Goal: Information Seeking & Learning: Learn about a topic

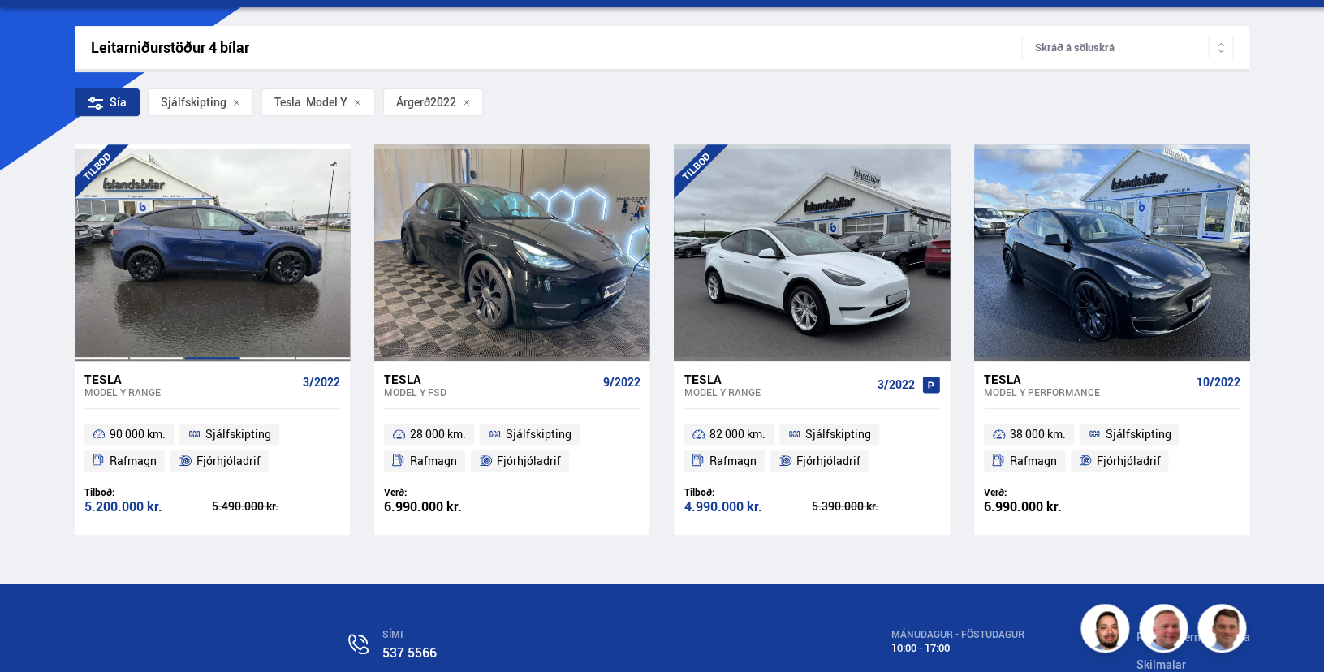
click at [220, 248] on div at bounding box center [211, 252] width 55 height 216
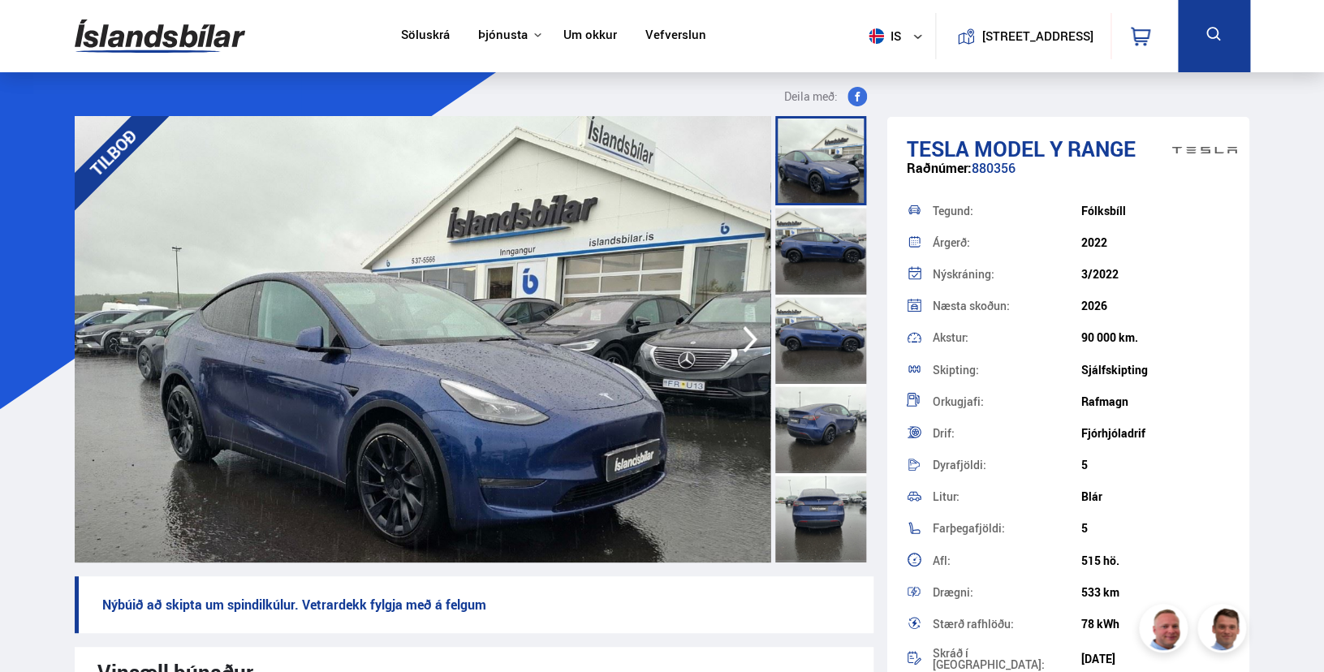
click at [746, 333] on icon "button" at bounding box center [750, 339] width 32 height 39
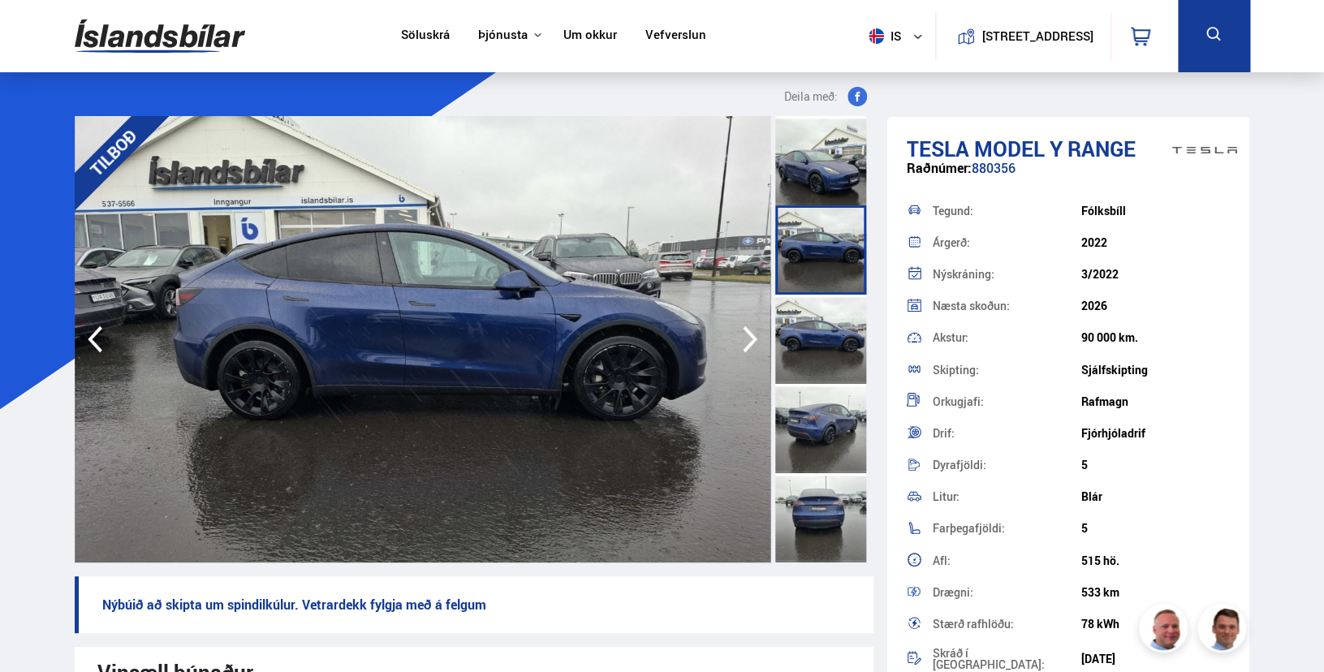
click at [746, 332] on icon "button" at bounding box center [750, 339] width 32 height 39
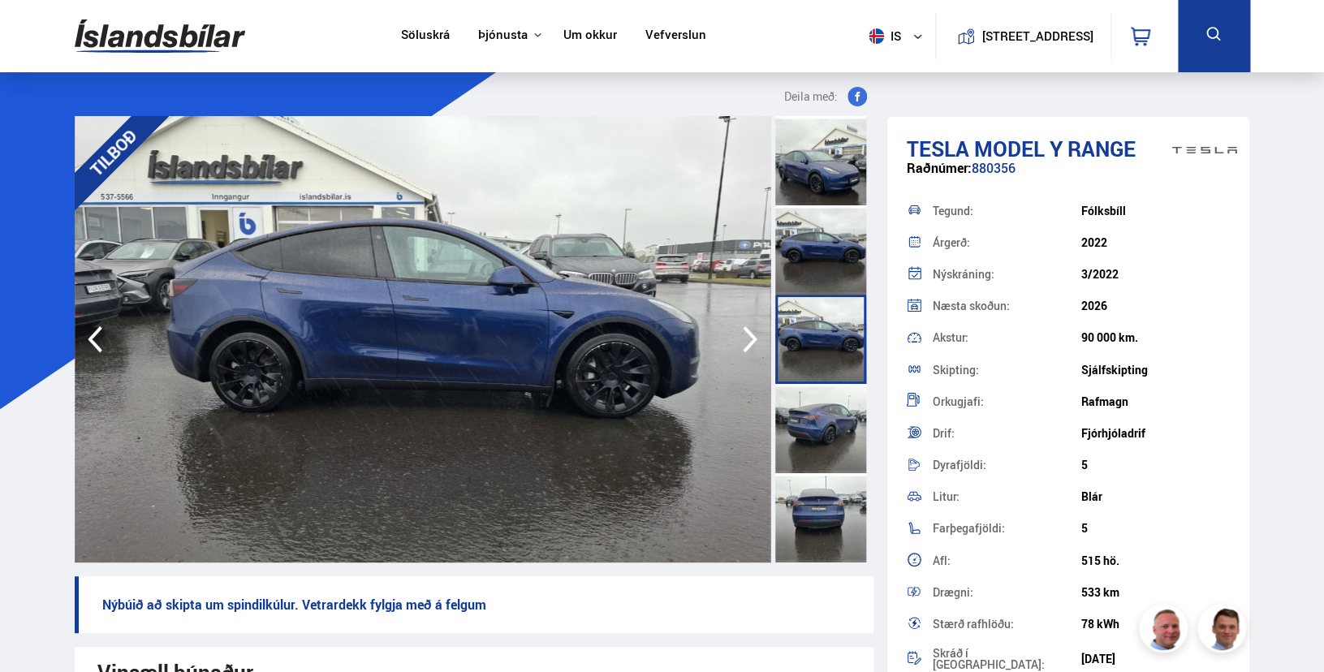
click at [746, 332] on icon "button" at bounding box center [750, 339] width 32 height 39
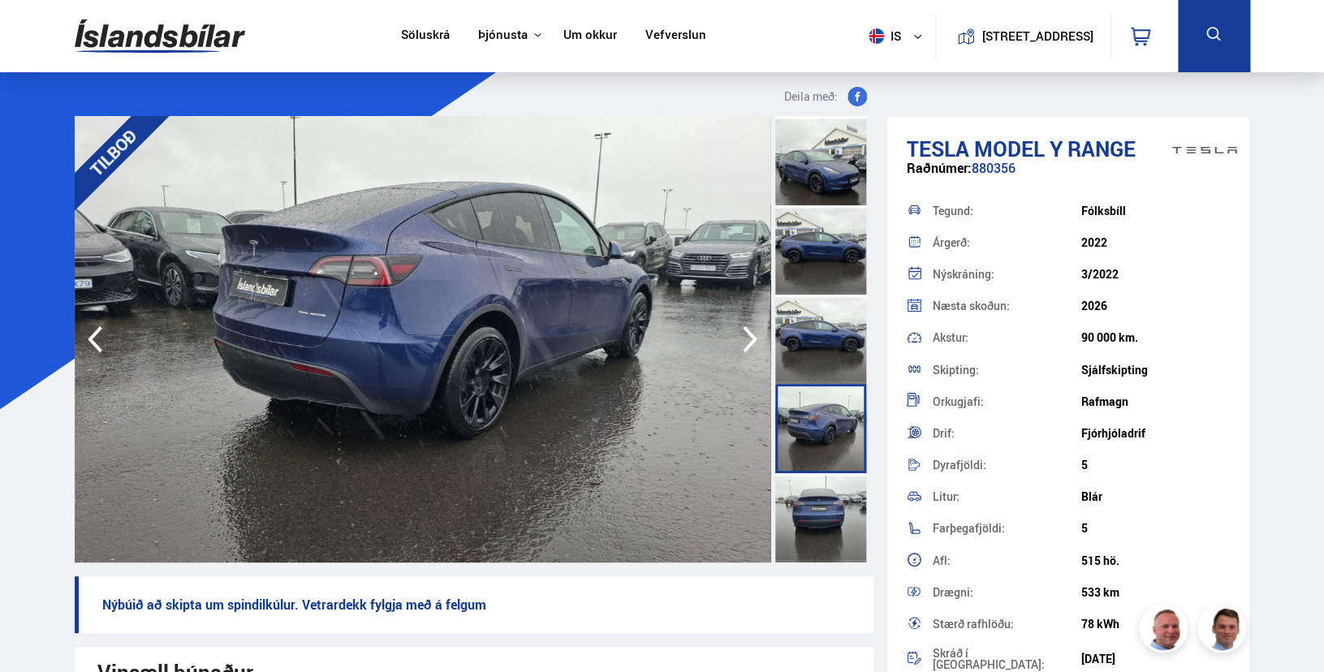
click at [746, 332] on icon "button" at bounding box center [750, 339] width 32 height 39
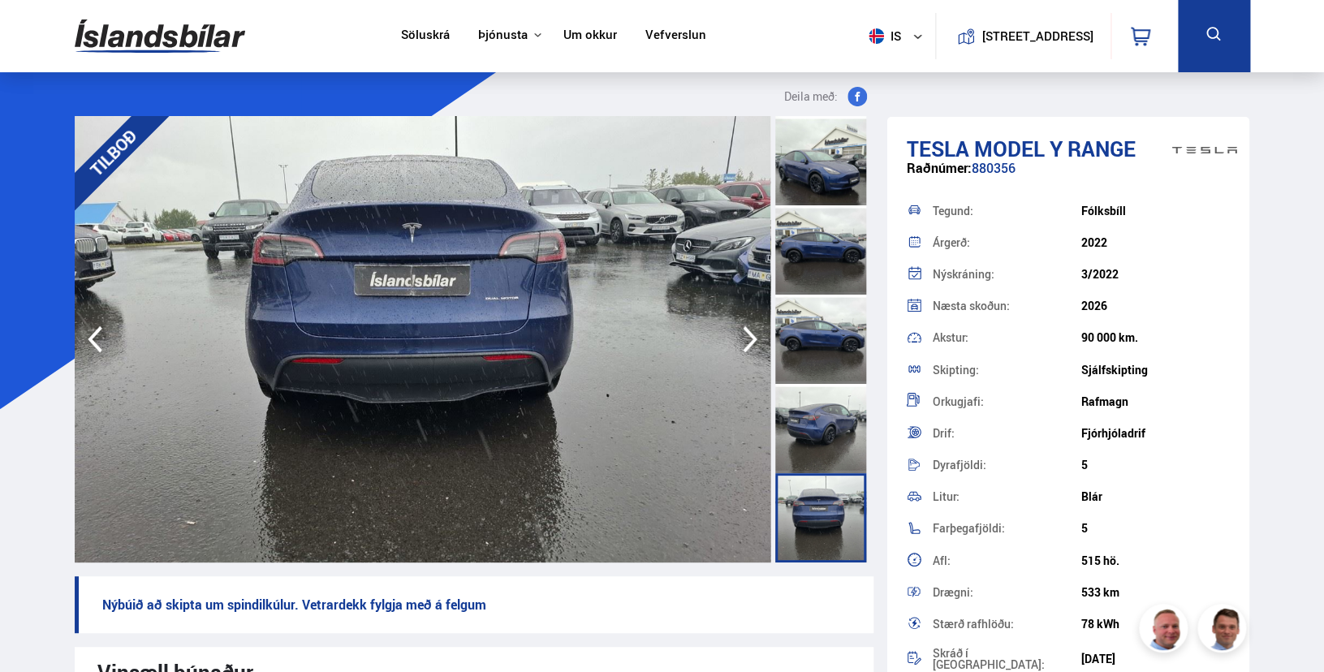
click at [746, 332] on icon "button" at bounding box center [750, 339] width 32 height 39
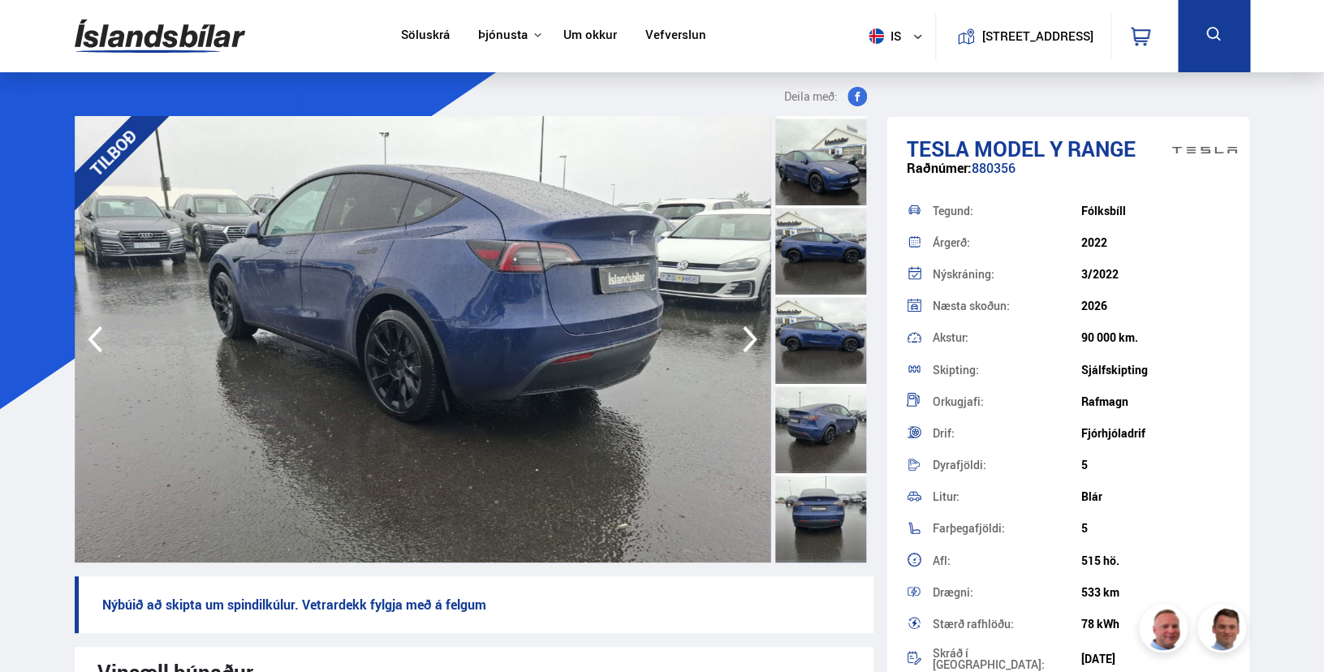
click at [746, 332] on icon "button" at bounding box center [750, 339] width 32 height 39
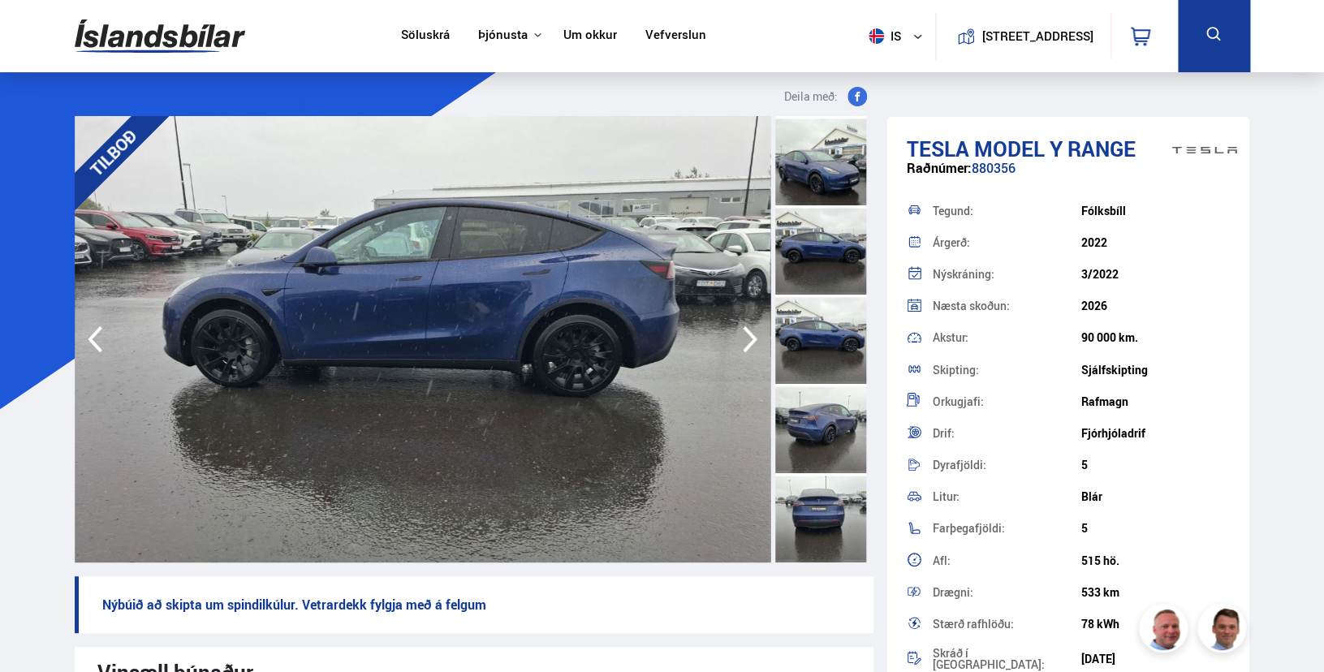
click at [746, 332] on icon "button" at bounding box center [750, 339] width 32 height 39
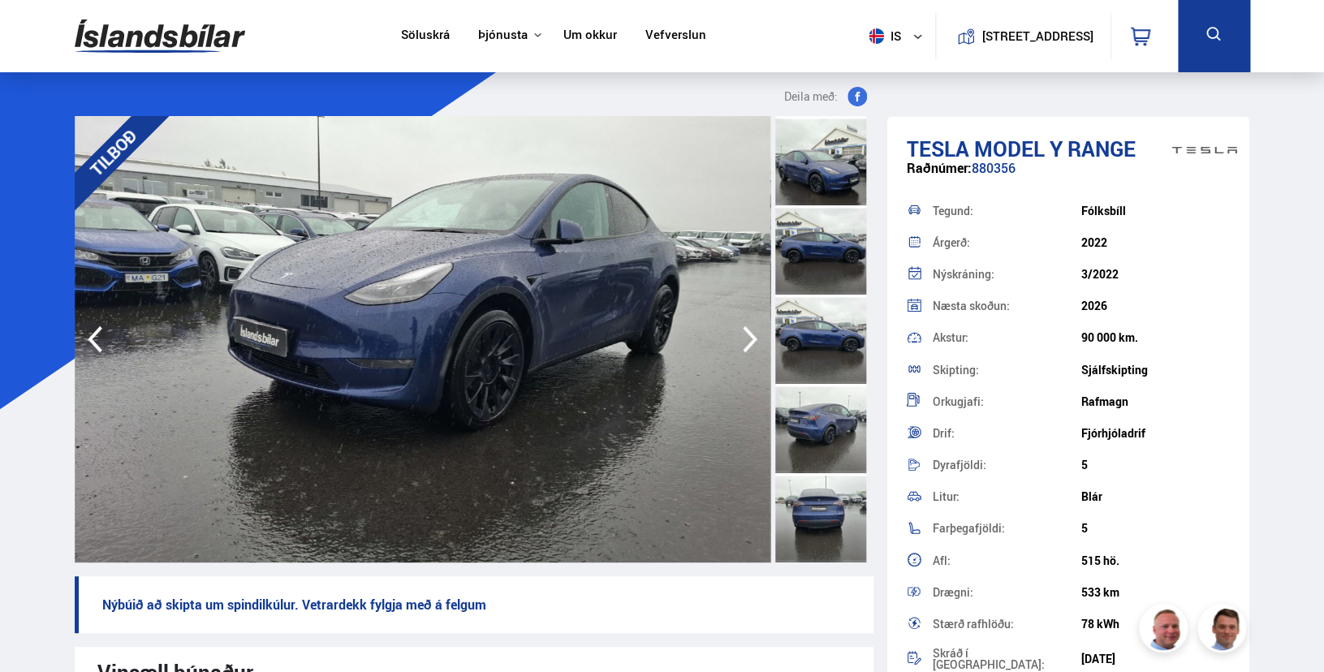
click at [746, 332] on icon "button" at bounding box center [750, 339] width 32 height 39
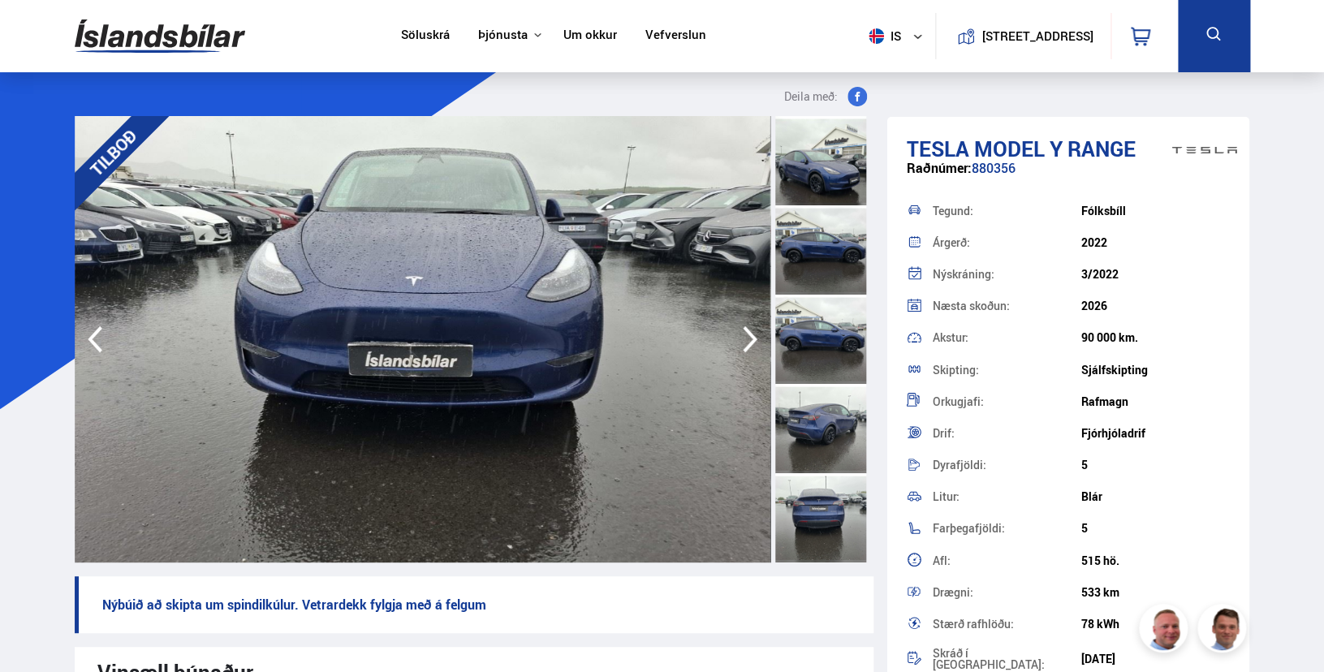
click at [746, 332] on icon "button" at bounding box center [750, 339] width 32 height 39
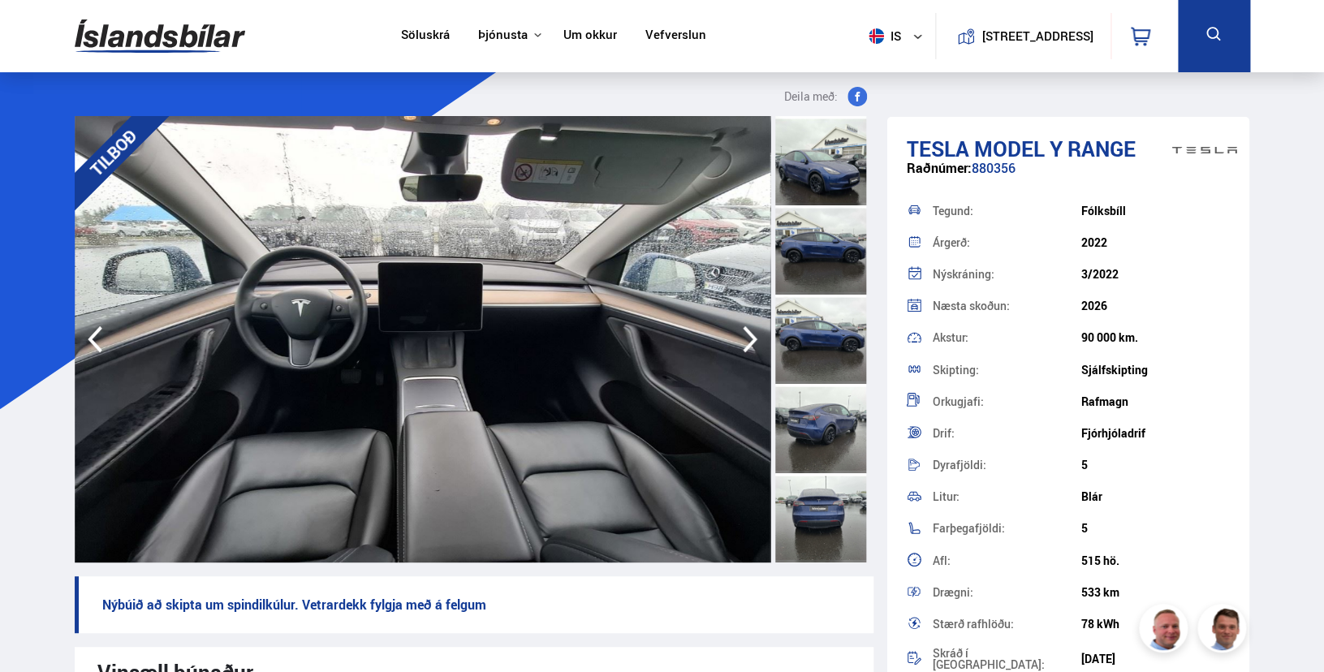
click at [746, 332] on icon "button" at bounding box center [750, 339] width 32 height 39
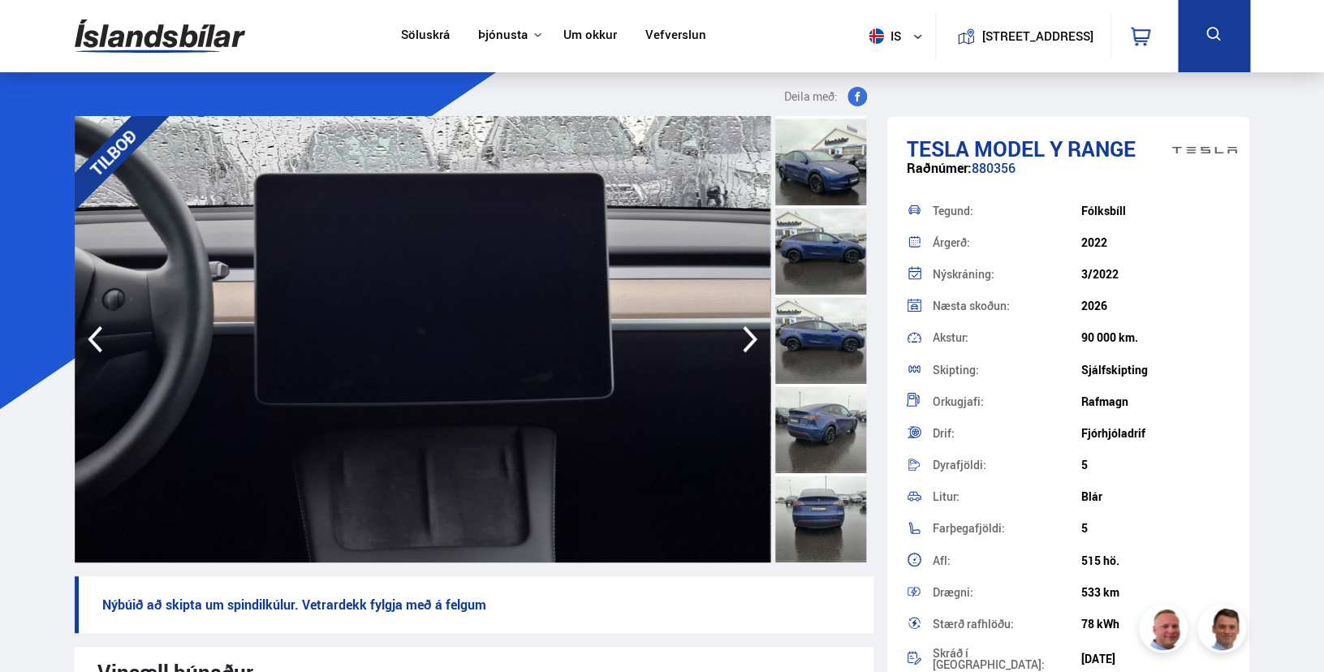
click at [746, 332] on icon "button" at bounding box center [750, 339] width 32 height 39
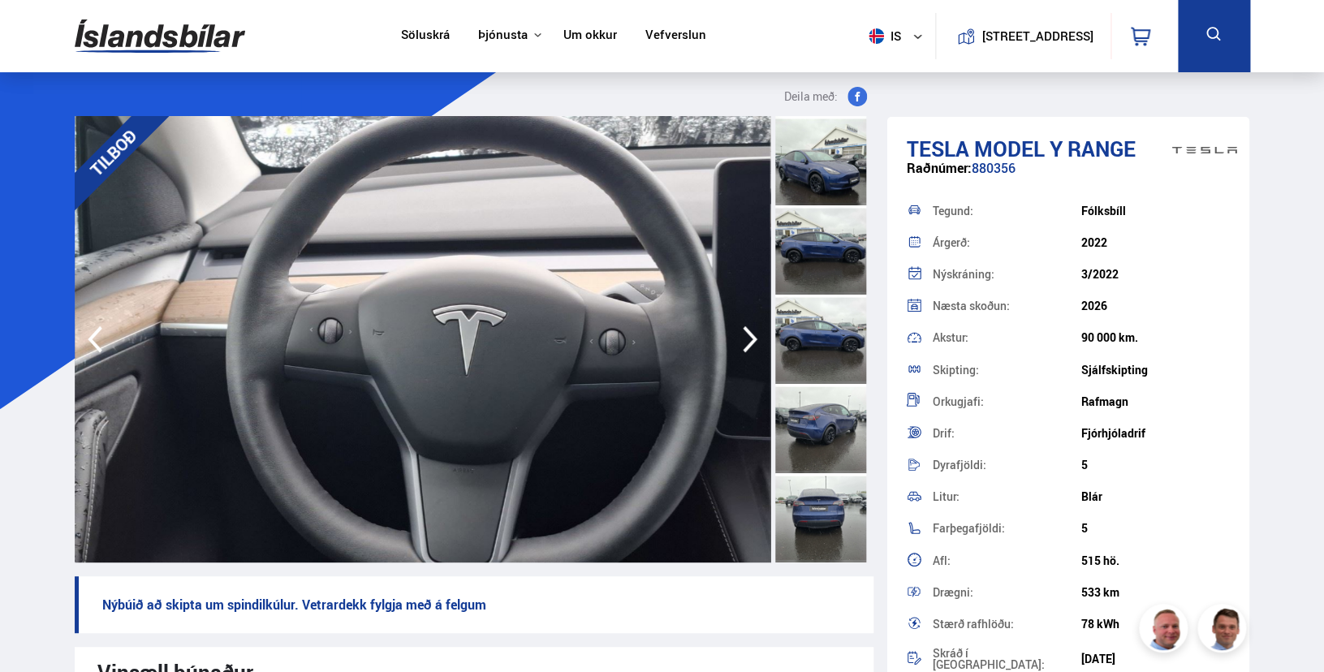
click at [746, 332] on icon "button" at bounding box center [750, 339] width 32 height 39
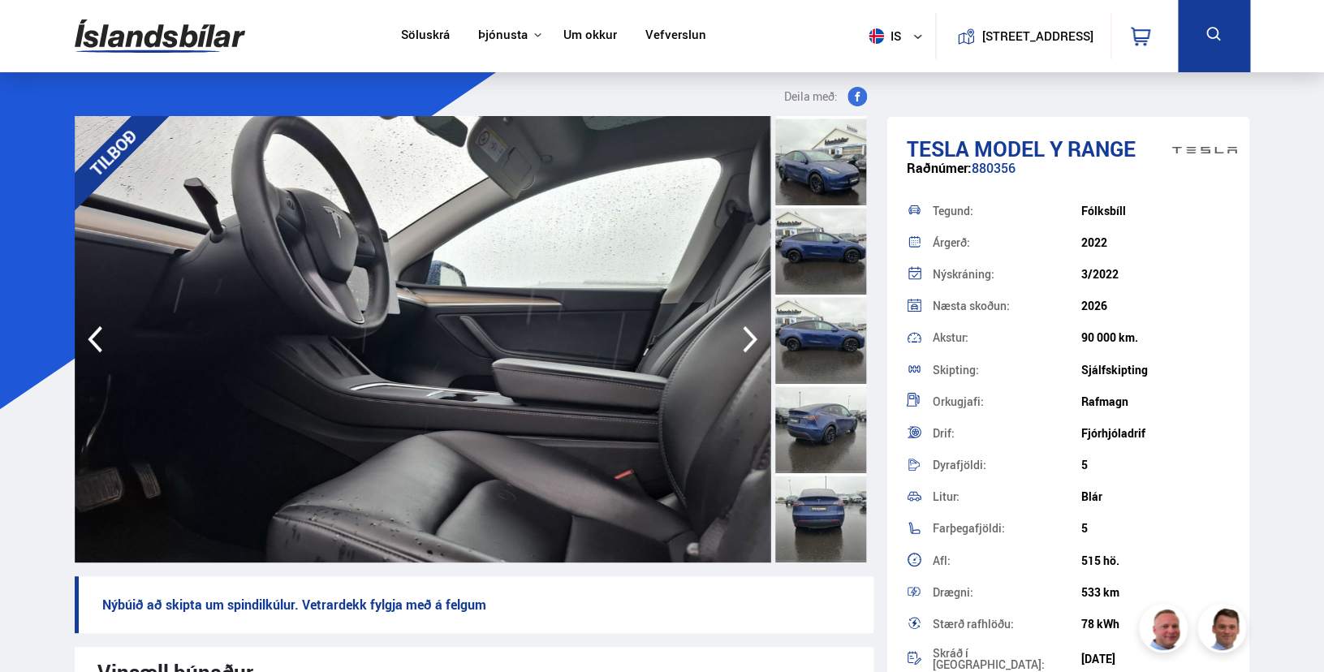
click at [746, 332] on icon "button" at bounding box center [750, 339] width 32 height 39
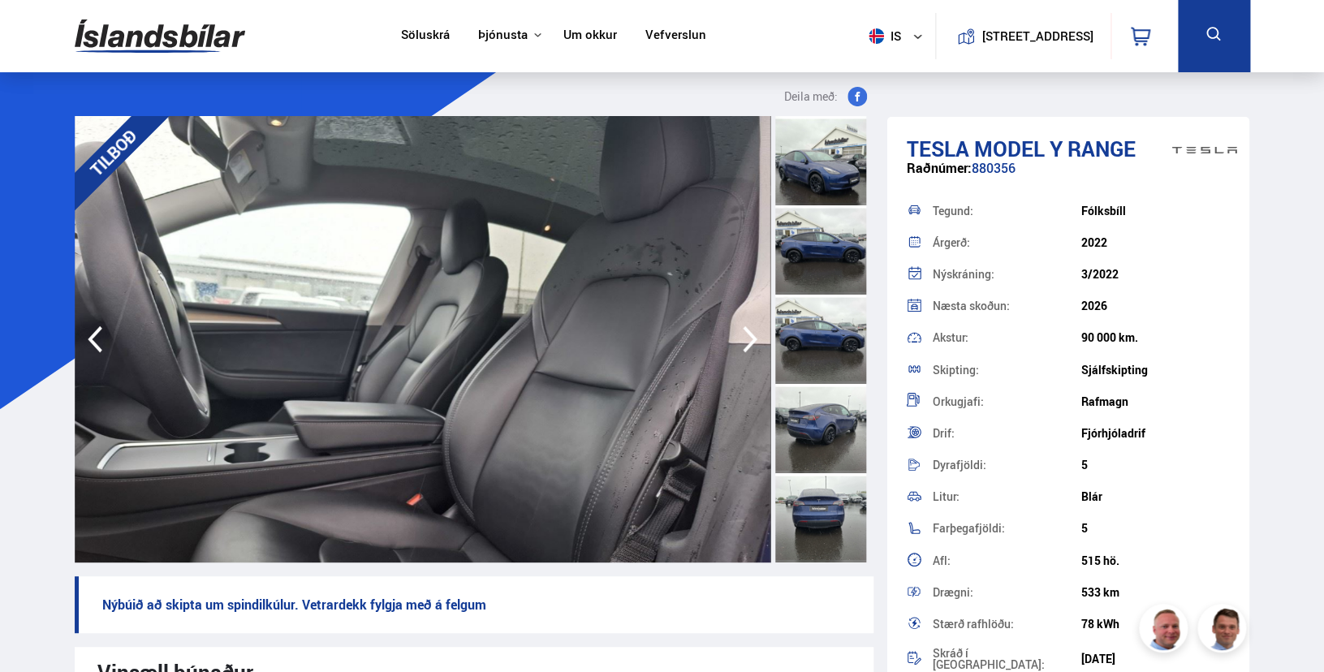
click at [746, 332] on icon "button" at bounding box center [750, 339] width 32 height 39
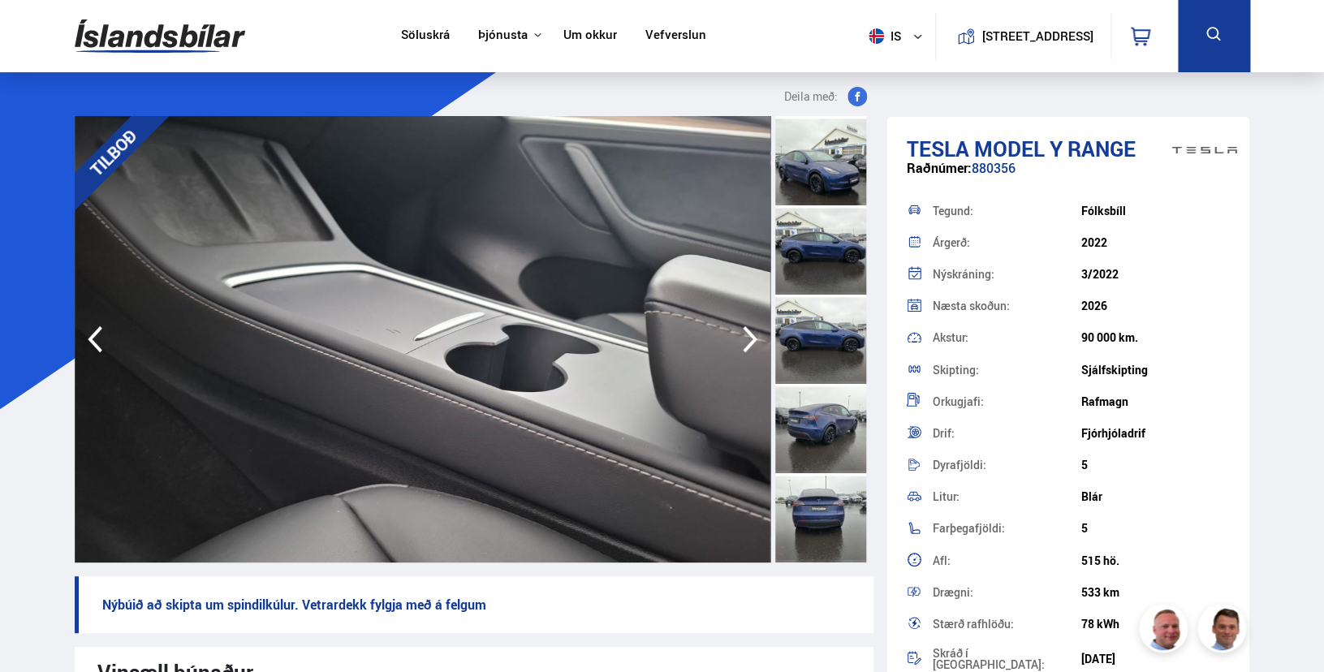
click at [746, 332] on icon "button" at bounding box center [750, 339] width 32 height 39
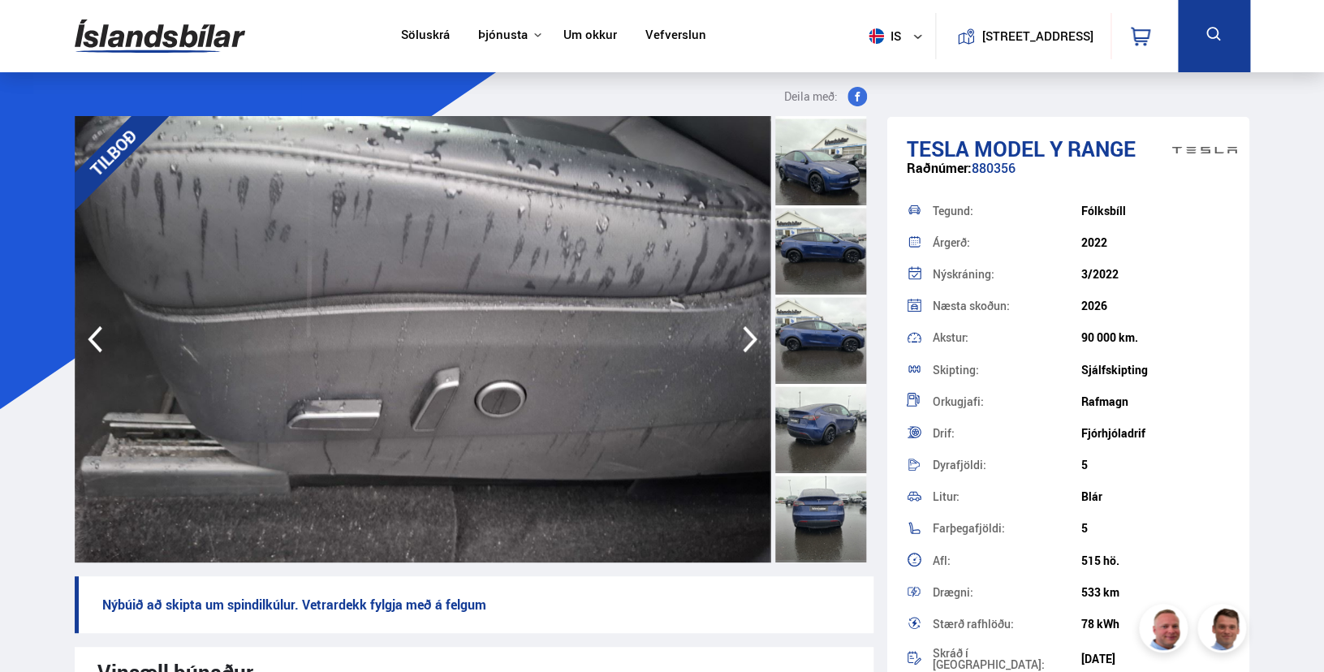
click at [746, 332] on icon "button" at bounding box center [750, 339] width 32 height 39
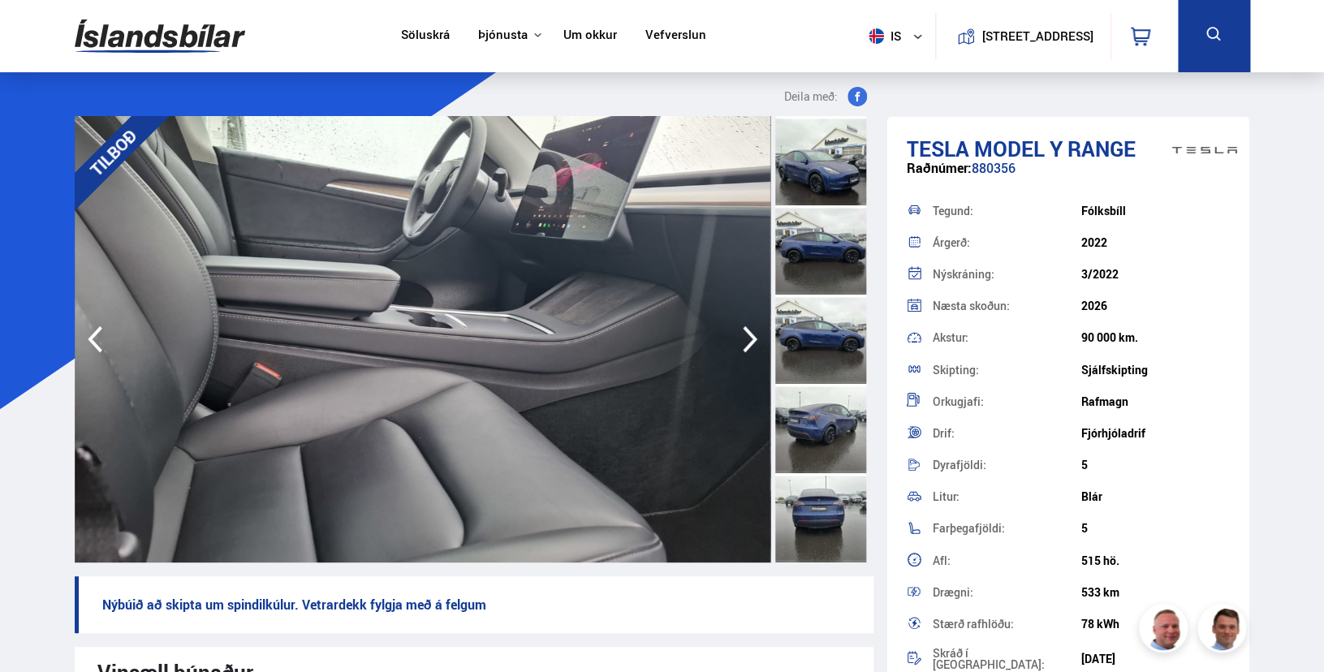
click at [746, 332] on icon "button" at bounding box center [750, 339] width 32 height 39
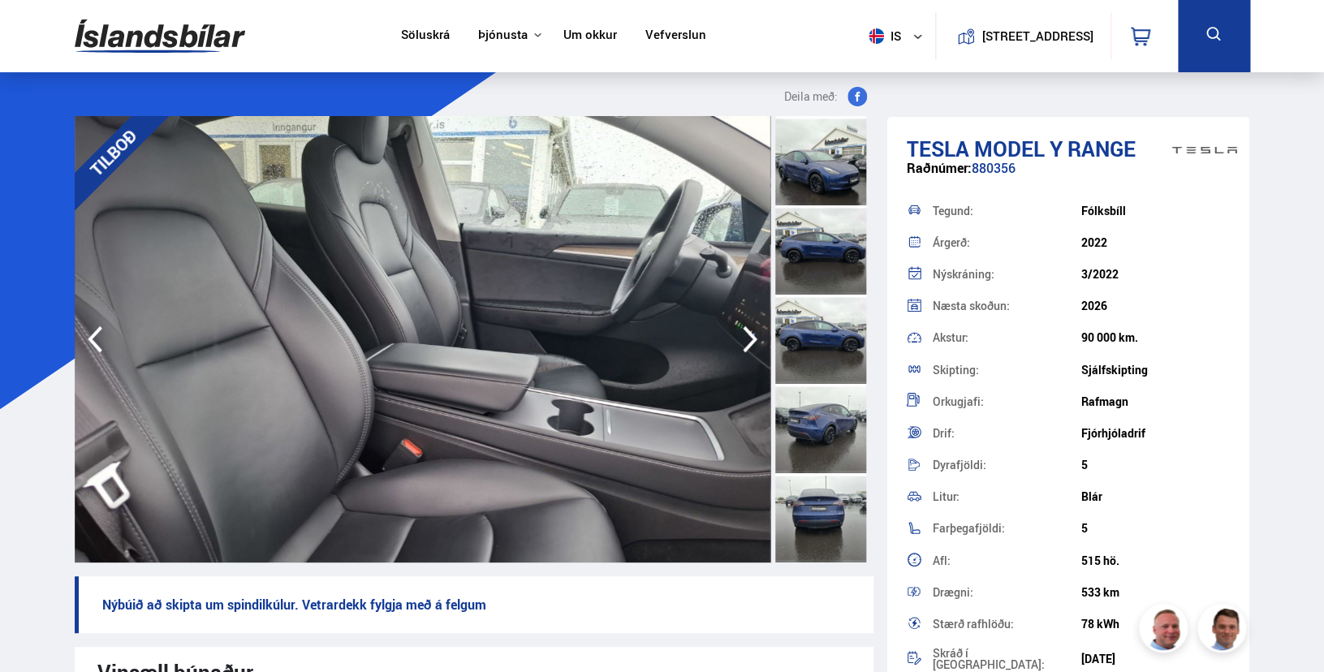
click at [746, 332] on icon "button" at bounding box center [750, 339] width 32 height 39
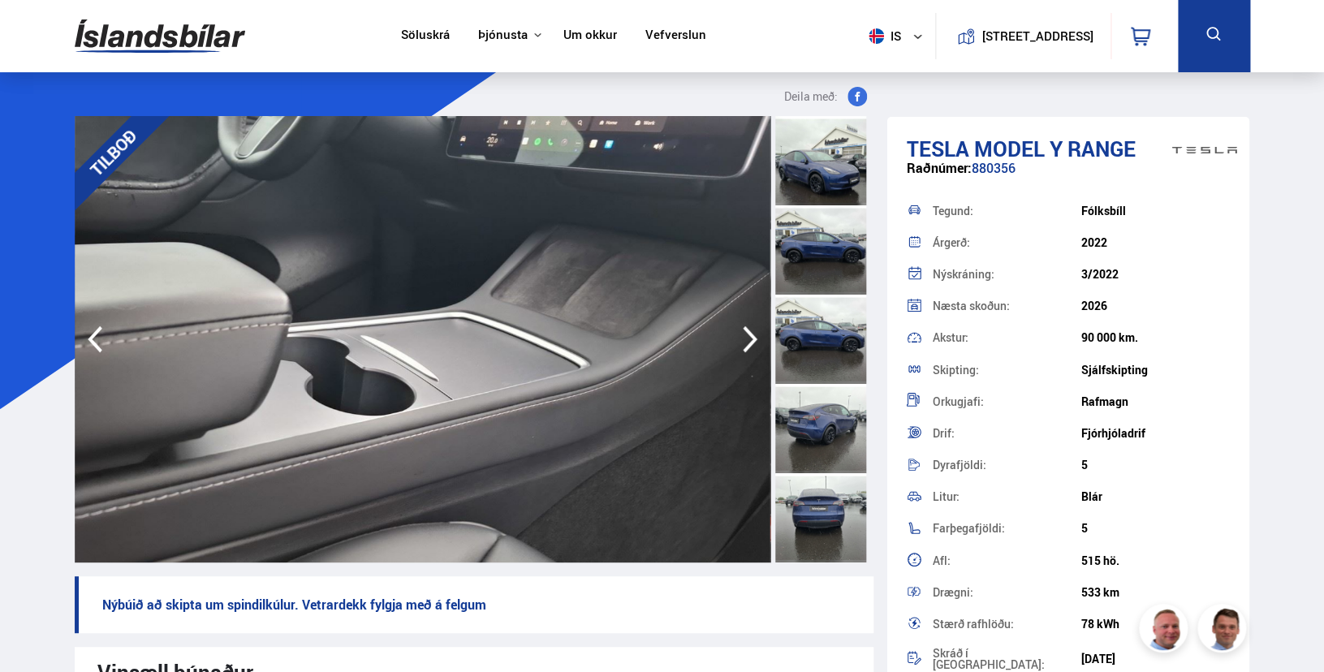
click at [746, 332] on icon "button" at bounding box center [750, 339] width 32 height 39
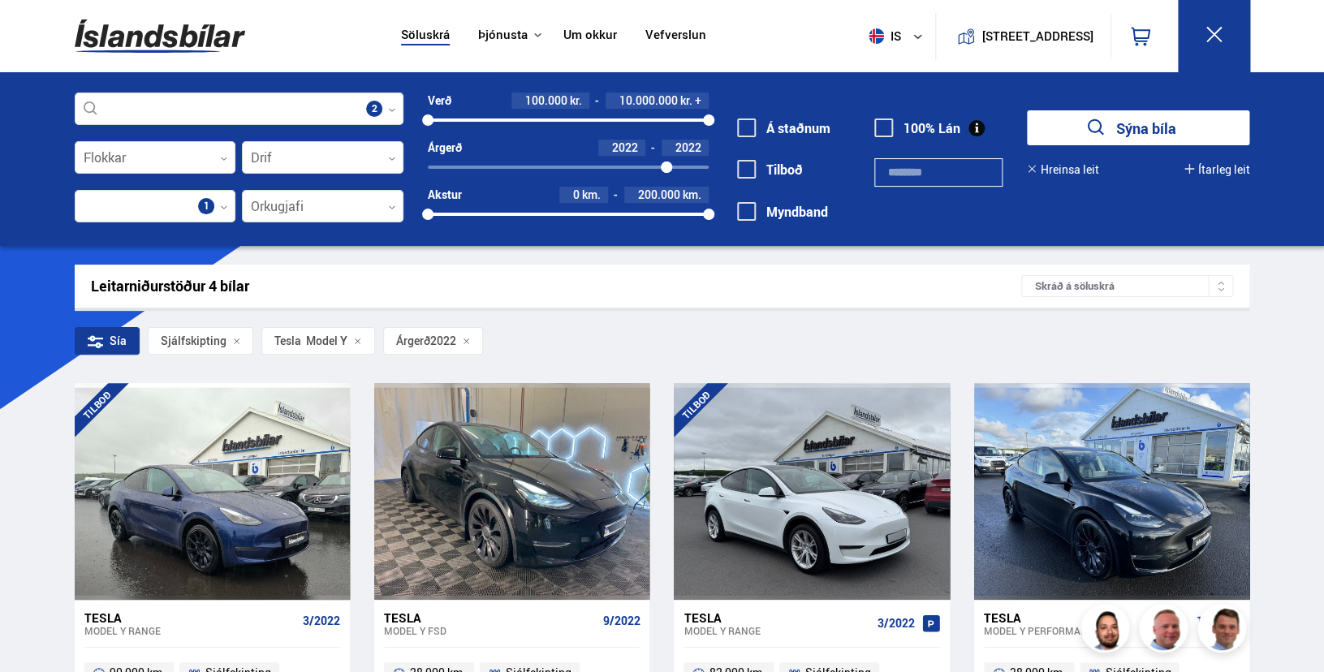
scroll to position [412, 0]
